Goal: Transaction & Acquisition: Purchase product/service

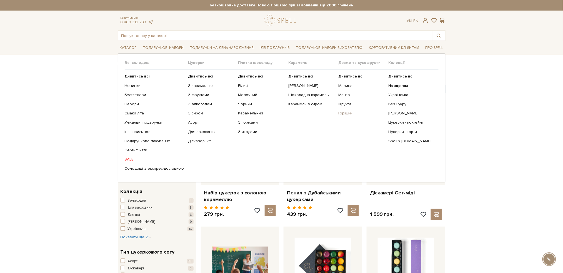
click at [346, 115] on link "Горішки" at bounding box center [361, 113] width 46 height 5
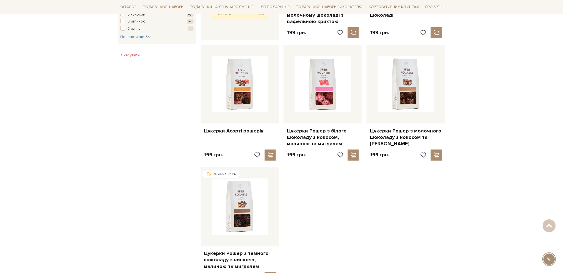
scroll to position [370, 0]
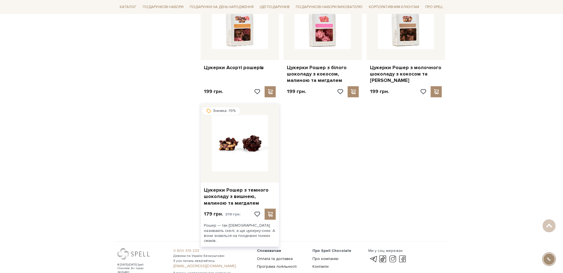
click at [233, 149] on img at bounding box center [240, 143] width 56 height 56
